Goal: Task Accomplishment & Management: Manage account settings

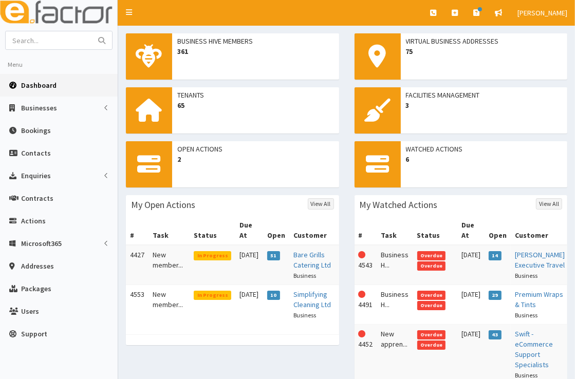
click at [46, 89] on span "Dashboard" at bounding box center [38, 85] width 35 height 9
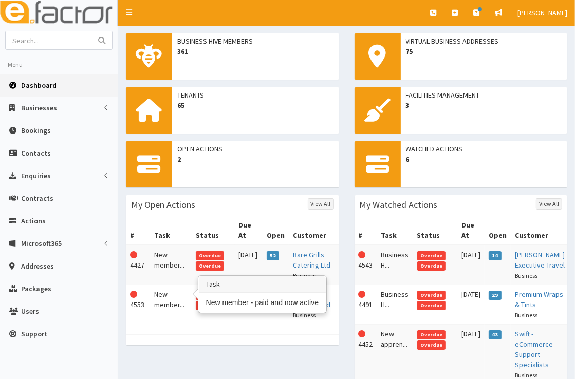
click at [170, 286] on td "New member..." at bounding box center [171, 305] width 42 height 40
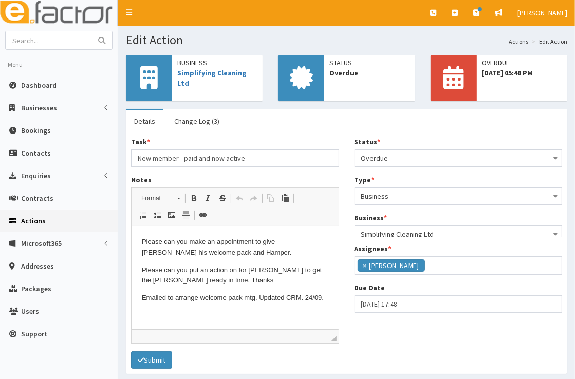
scroll to position [121, 0]
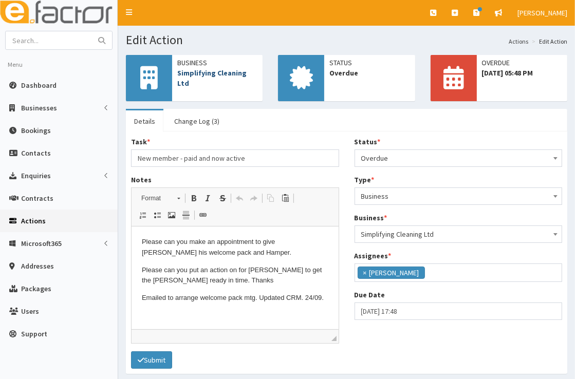
click at [206, 75] on link "Simplifying Cleaning Ltd" at bounding box center [211, 78] width 69 height 20
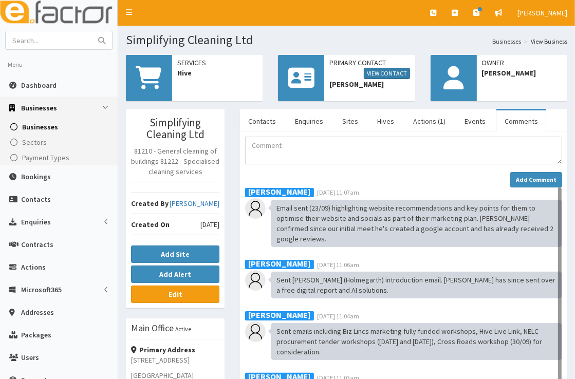
click at [404, 70] on link "View Contact" at bounding box center [387, 73] width 46 height 11
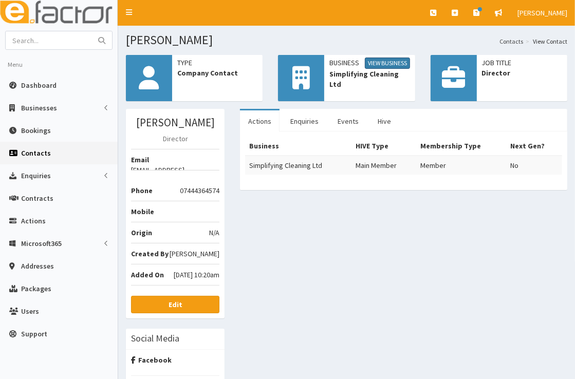
click at [395, 59] on link "View Business" at bounding box center [387, 63] width 45 height 11
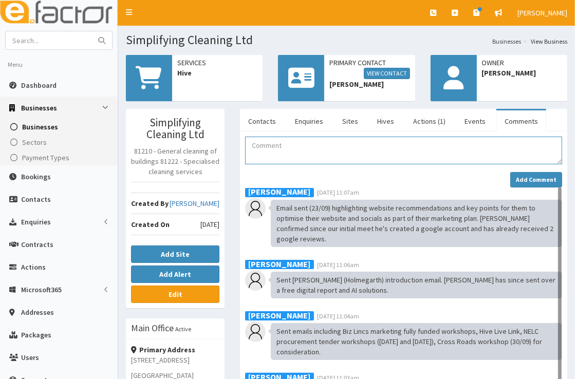
click at [314, 149] on textarea "Comment" at bounding box center [403, 151] width 317 height 28
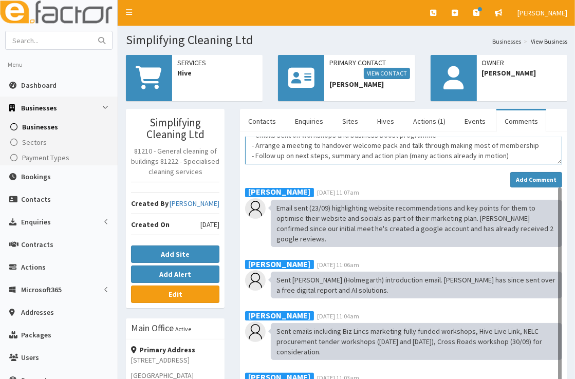
scroll to position [37, 0]
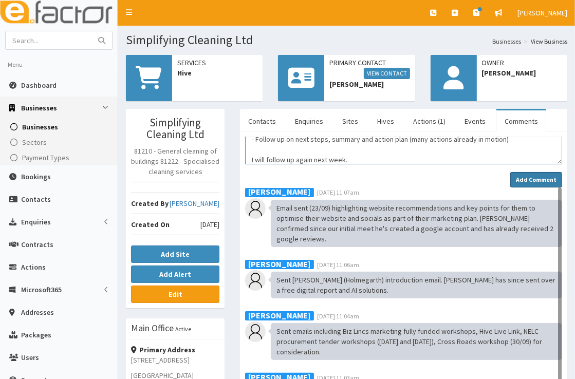
type textarea "Rang James and left a voicemail to include the following info: - emails sent on…"
click at [524, 180] on strong "Add Comment" at bounding box center [535, 180] width 41 height 8
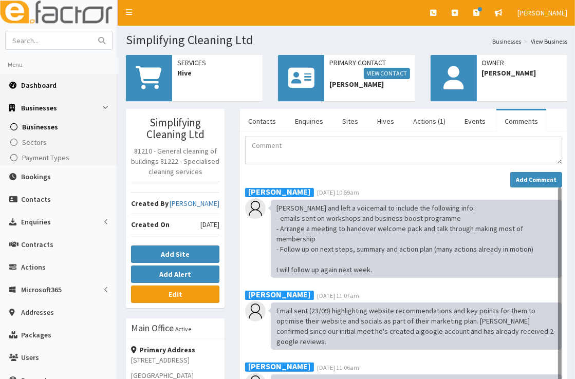
click at [37, 83] on span "Dashboard" at bounding box center [38, 85] width 35 height 9
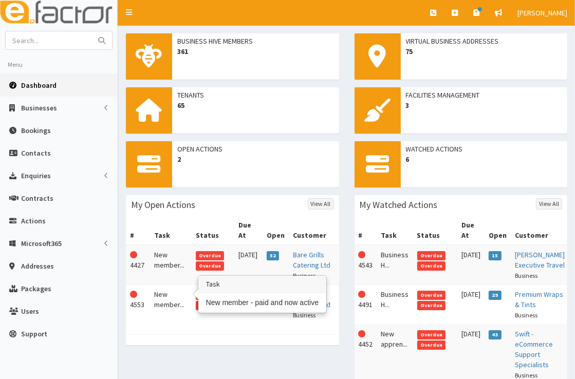
click at [170, 285] on td "New member..." at bounding box center [171, 305] width 42 height 40
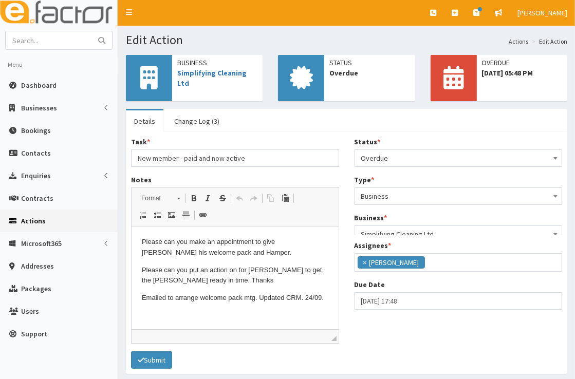
scroll to position [121, 0]
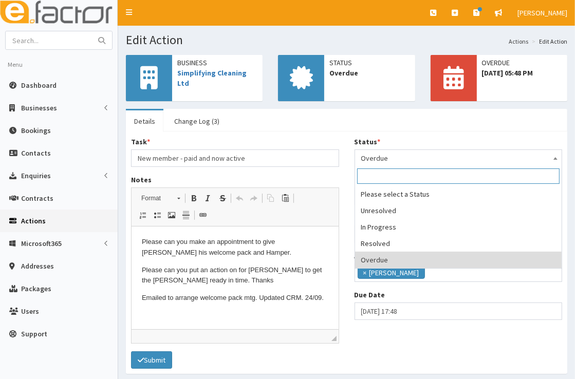
click at [424, 154] on span "Overdue" at bounding box center [458, 158] width 195 height 14
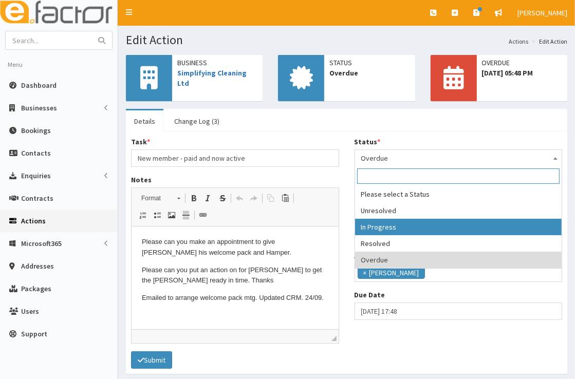
select select "2"
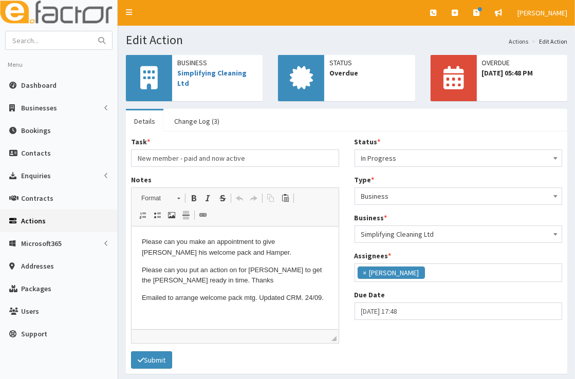
click at [335, 302] on html "Please can you make an appointment to give James his welcome pack and Hamper. P…" at bounding box center [234, 269] width 207 height 87
select select "17"
select select "48"
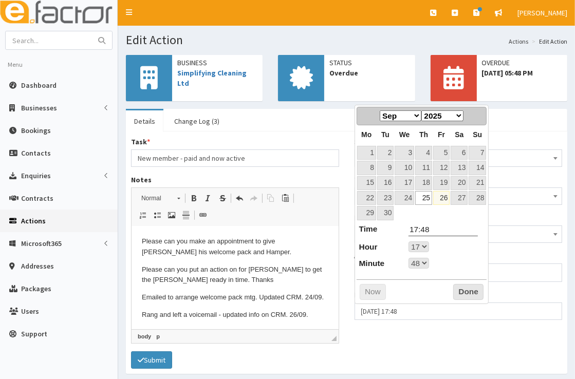
drag, startPoint x: 407, startPoint y: 311, endPoint x: 369, endPoint y: 211, distance: 107.6
click at [369, 211] on link "29" at bounding box center [366, 213] width 19 height 14
type input "29-09-2025 17:48"
select select "17"
select select "48"
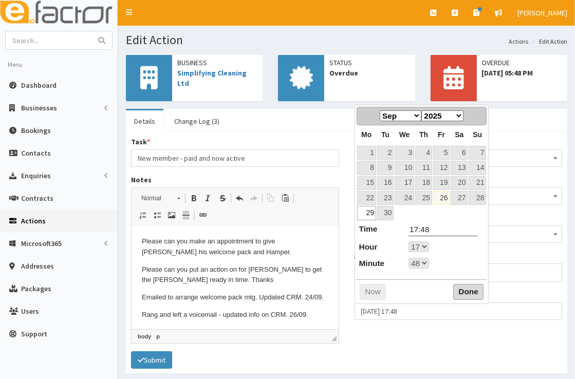
click at [463, 291] on button "Done" at bounding box center [468, 292] width 30 height 16
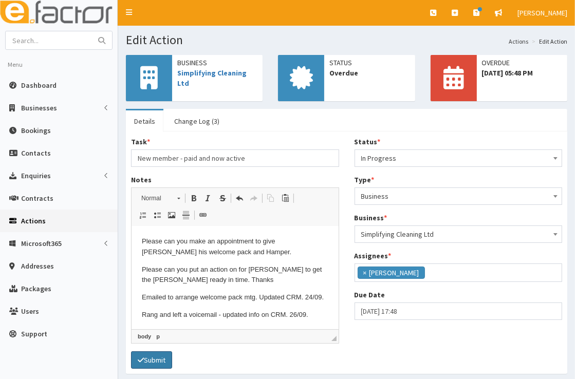
click at [162, 360] on button "Submit" at bounding box center [151, 359] width 41 height 17
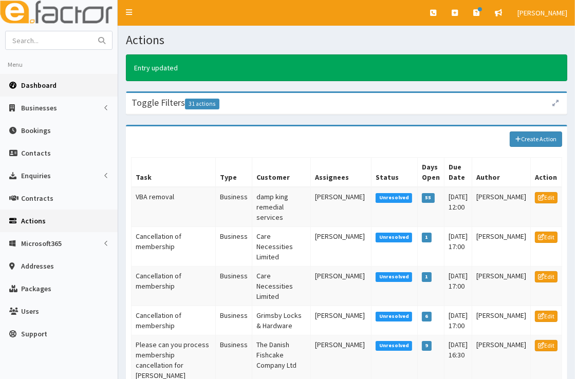
click at [60, 85] on link "Dashboard" at bounding box center [59, 85] width 118 height 23
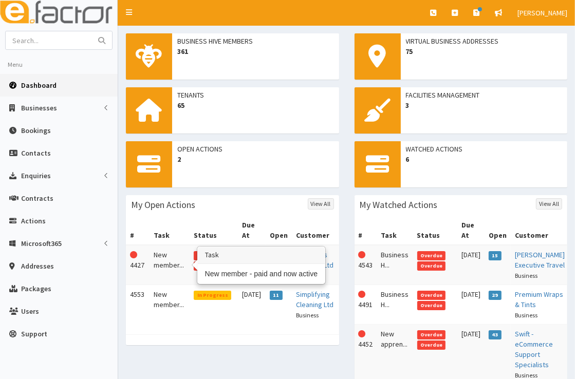
click at [166, 258] on td "New member..." at bounding box center [169, 265] width 41 height 40
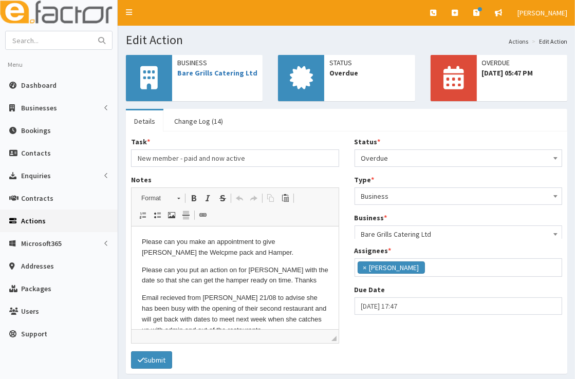
scroll to position [121, 0]
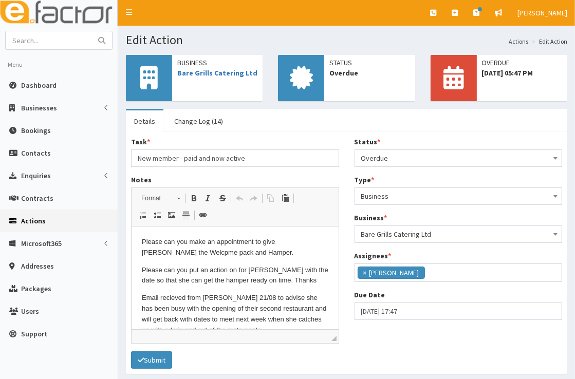
click at [396, 161] on span "Overdue" at bounding box center [458, 158] width 195 height 14
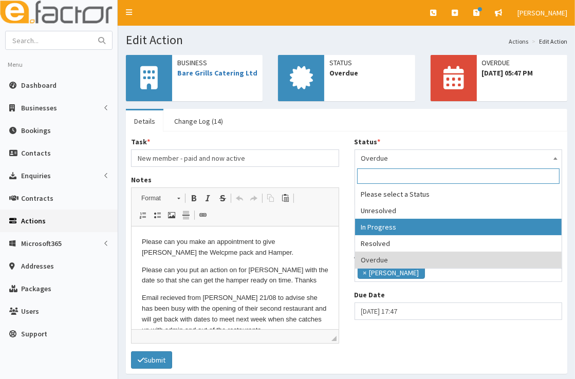
select select "2"
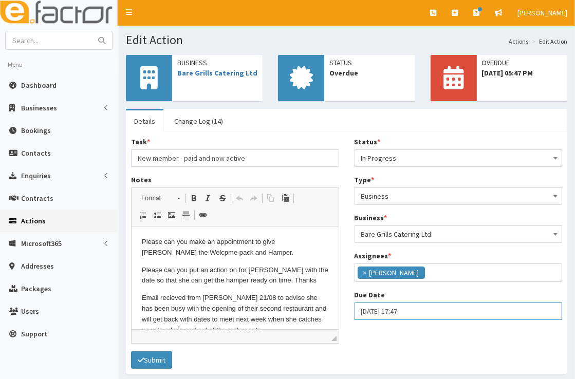
select select "17"
select select "47"
click at [402, 313] on input "25-09-2025 17:47" at bounding box center [458, 310] width 208 height 17
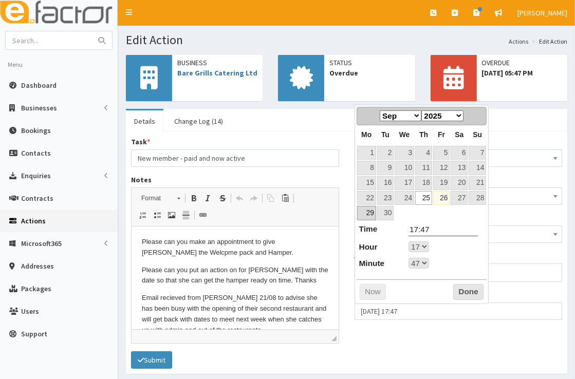
click at [369, 215] on link "29" at bounding box center [366, 213] width 19 height 14
type input "29-09-2025 17:47"
select select "17"
select select "47"
click at [458, 292] on button "Done" at bounding box center [468, 292] width 30 height 16
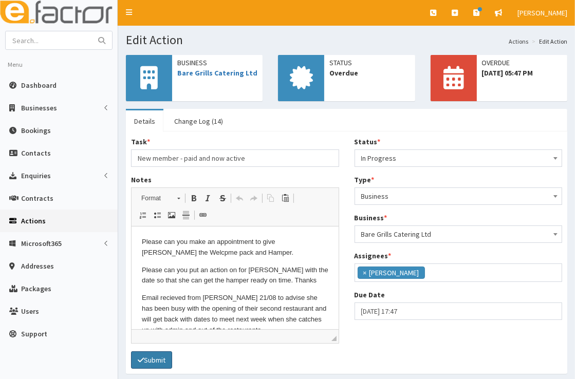
click at [148, 364] on button "Submit" at bounding box center [151, 359] width 41 height 17
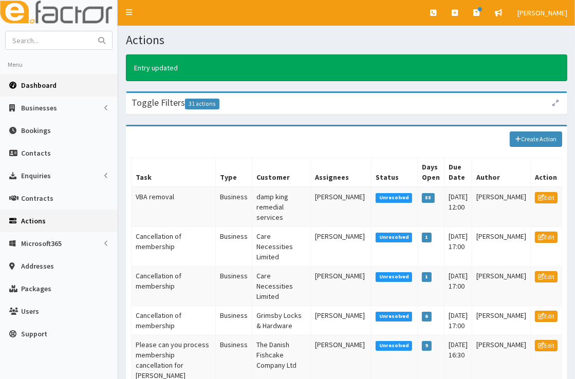
click at [45, 87] on span "Dashboard" at bounding box center [38, 85] width 35 height 9
